Goal: Answer question/provide support: Share knowledge or assist other users

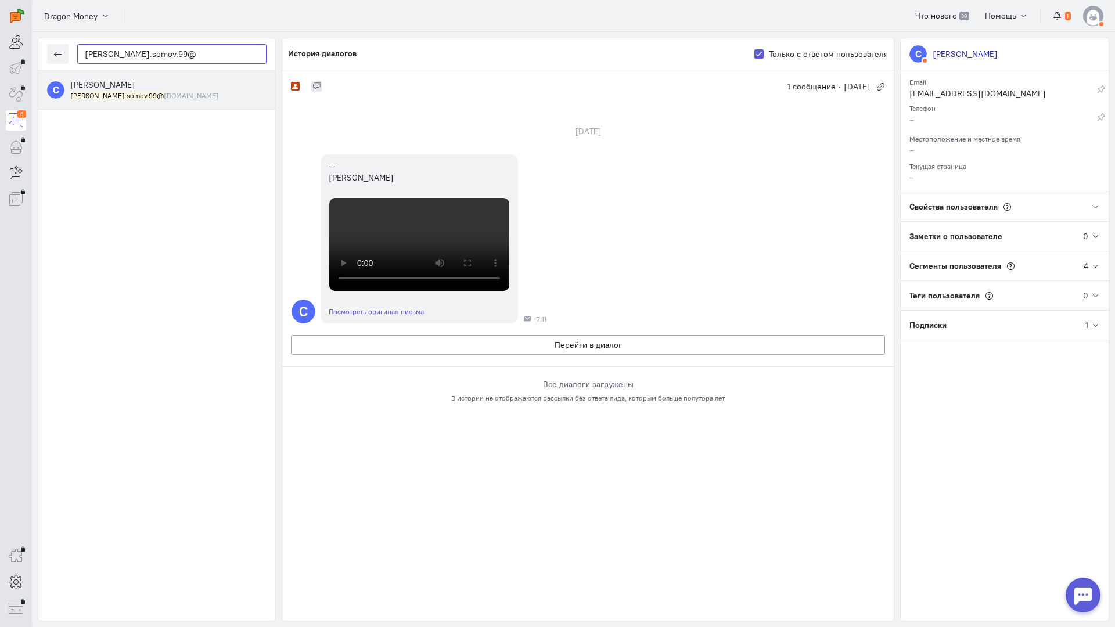
drag, startPoint x: 62, startPoint y: 55, endPoint x: 30, endPoint y: 55, distance: 31.9
click at [27, 55] on div "operator conversation-V1122-10000-3month 6" at bounding box center [557, 313] width 1115 height 627
paste input "husainovlenar16"
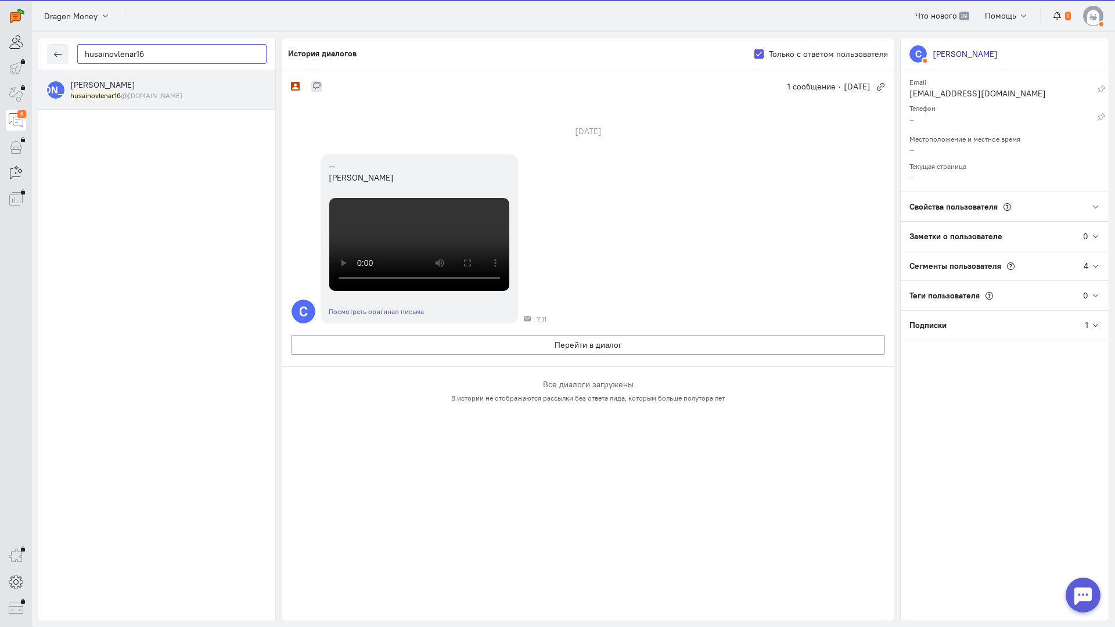
type input "husainovlenar16"
click at [121, 82] on span "[PERSON_NAME]" at bounding box center [102, 85] width 65 height 10
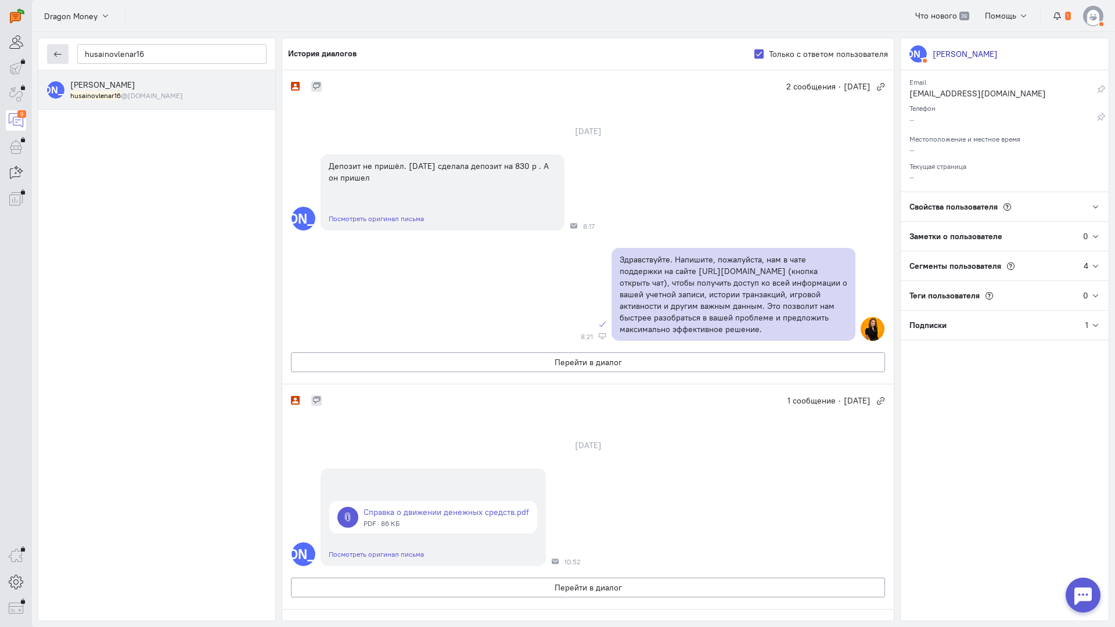
click at [58, 53] on icon "button" at bounding box center [57, 54] width 9 height 9
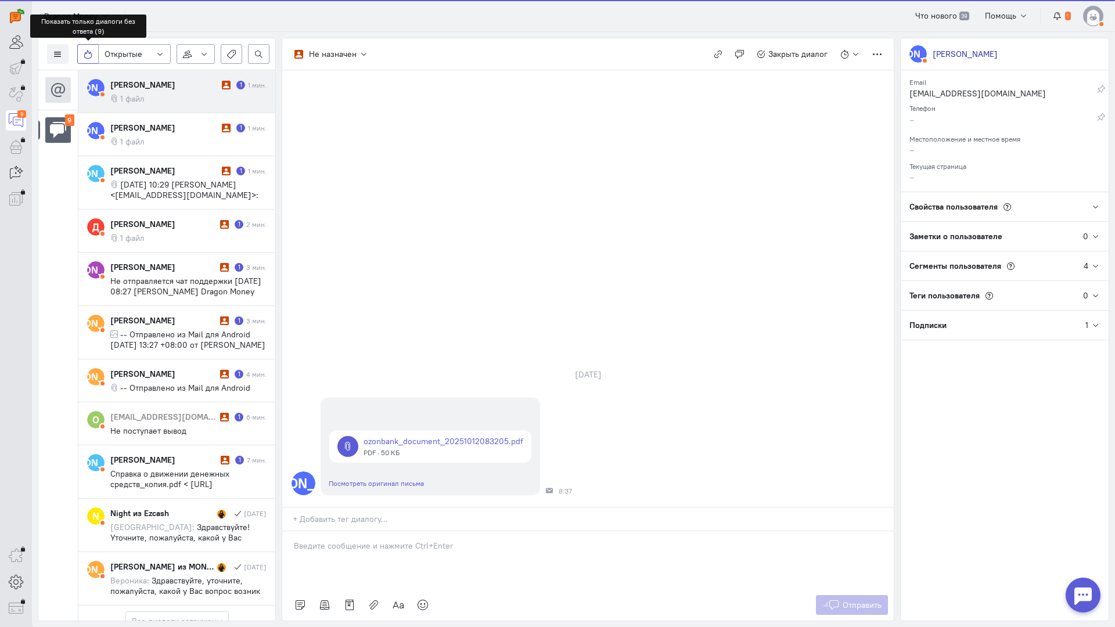
click at [95, 52] on label at bounding box center [87, 54] width 21 height 20
click at [91, 52] on input "checkbox" at bounding box center [88, 52] width 8 height 8
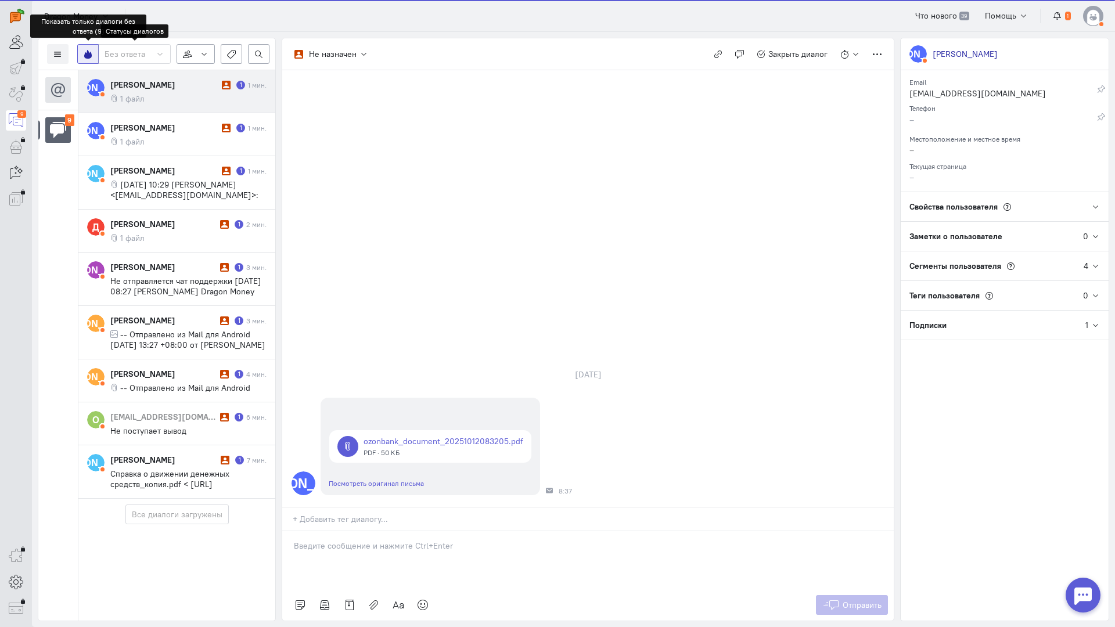
click at [98, 56] on label at bounding box center [87, 54] width 21 height 20
click at [91, 56] on input "checkbox" at bounding box center [88, 52] width 8 height 8
checkbox input "false"
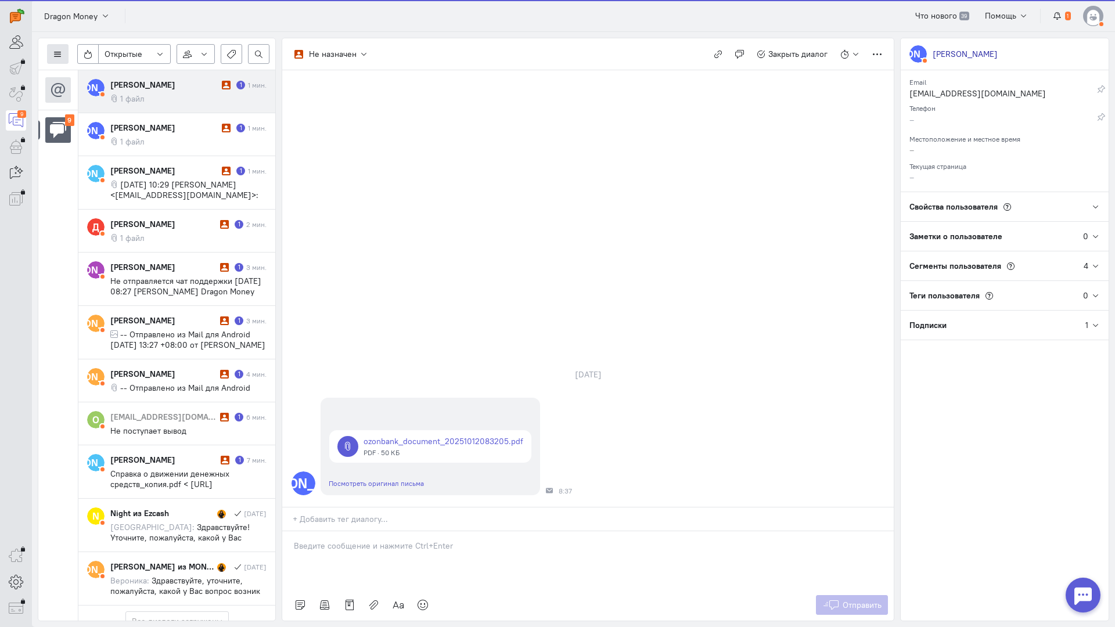
click at [62, 56] on icon at bounding box center [57, 54] width 9 height 9
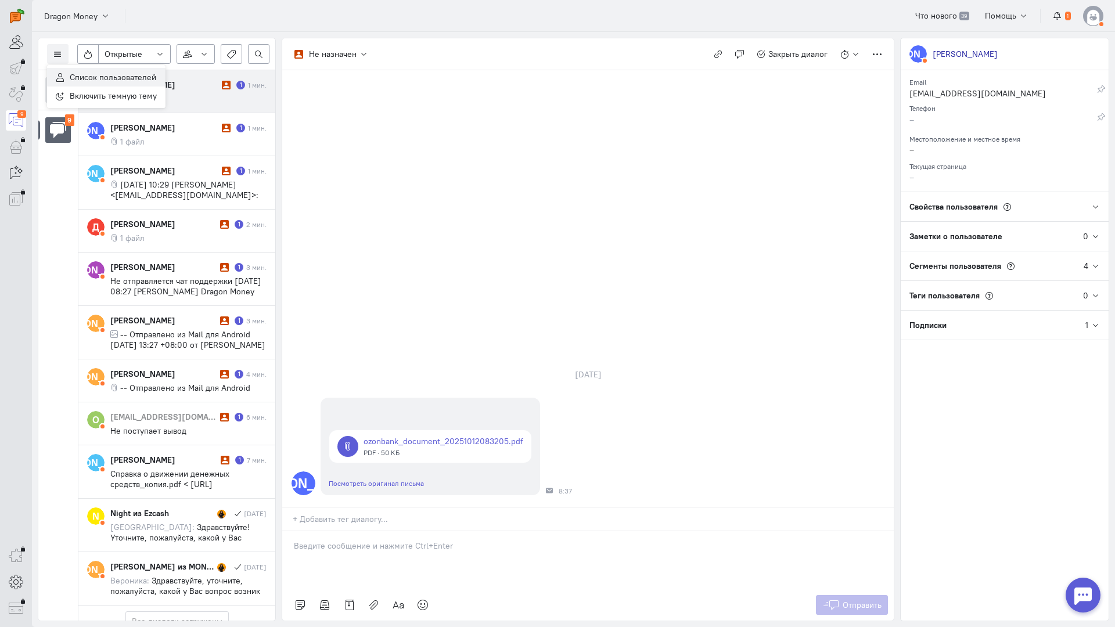
click at [73, 71] on button "Список пользователей" at bounding box center [106, 77] width 119 height 19
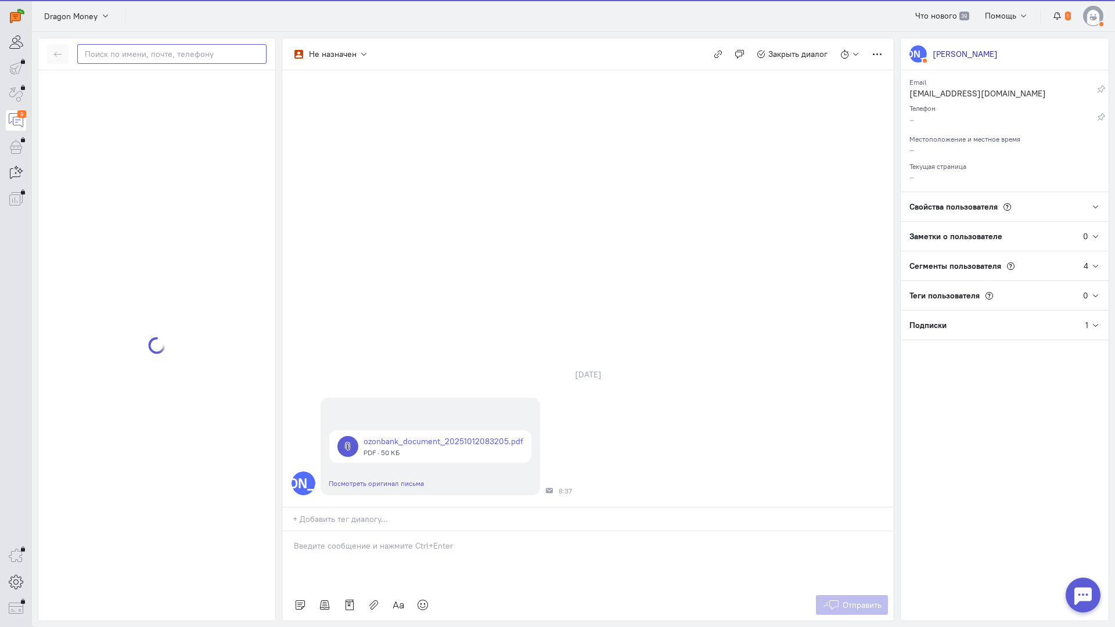
click at [117, 55] on input "text" at bounding box center [171, 54] width 189 height 20
paste input "husainovlenar16"
type input "husainovlenar16"
click at [117, 87] on span "[PERSON_NAME]" at bounding box center [102, 85] width 65 height 10
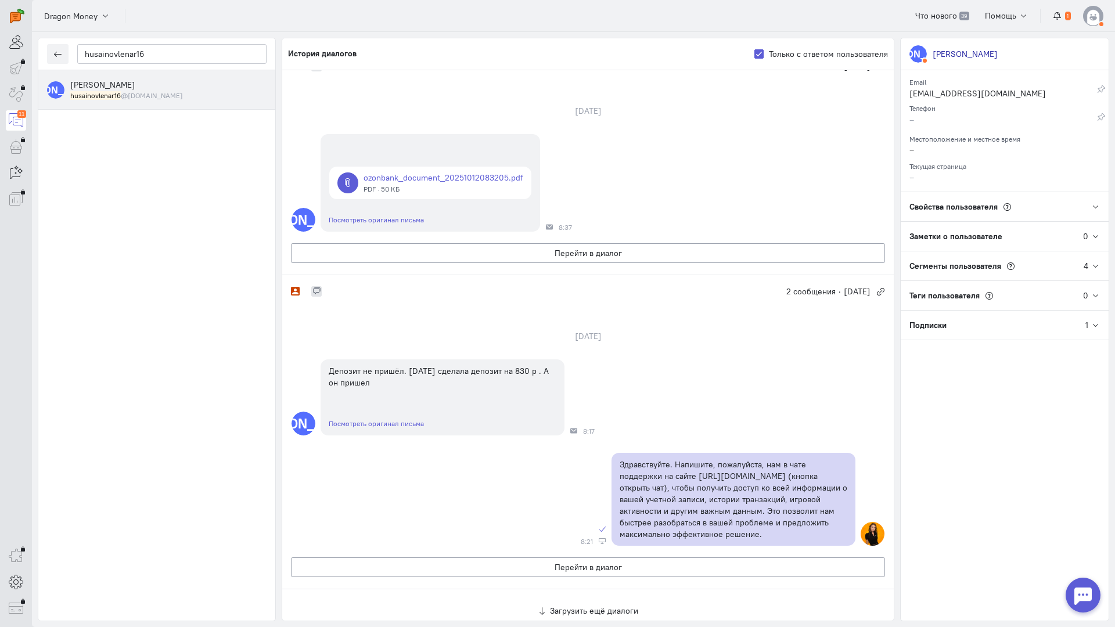
scroll to position [116, 0]
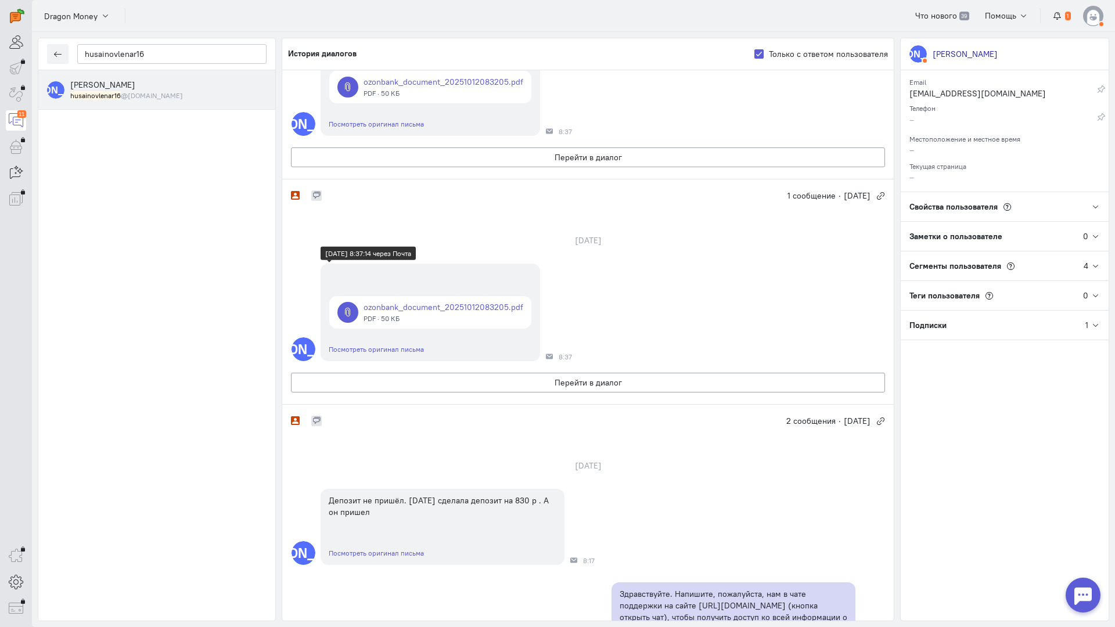
click at [434, 313] on link at bounding box center [430, 312] width 202 height 33
click at [60, 54] on icon "button" at bounding box center [57, 54] width 9 height 9
